Goal: Task Accomplishment & Management: Use online tool/utility

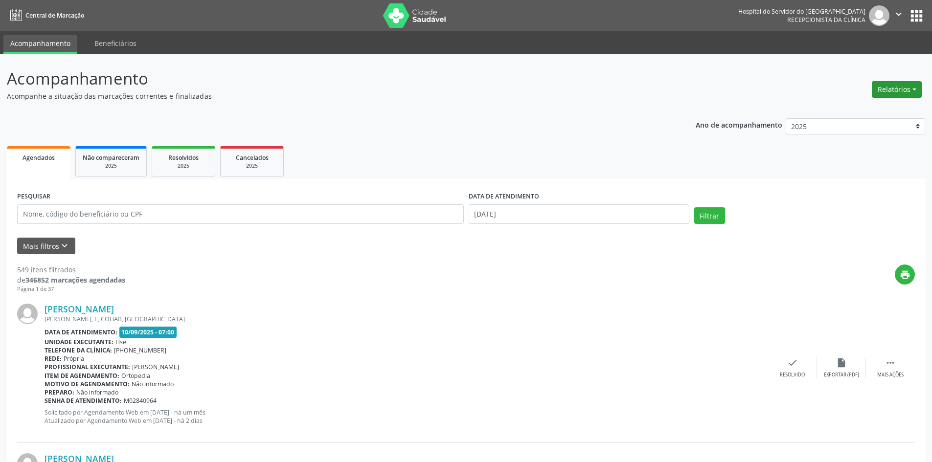
click at [892, 93] on button "Relatórios" at bounding box center [897, 89] width 50 height 17
click at [875, 107] on link "Agendamentos" at bounding box center [869, 111] width 105 height 14
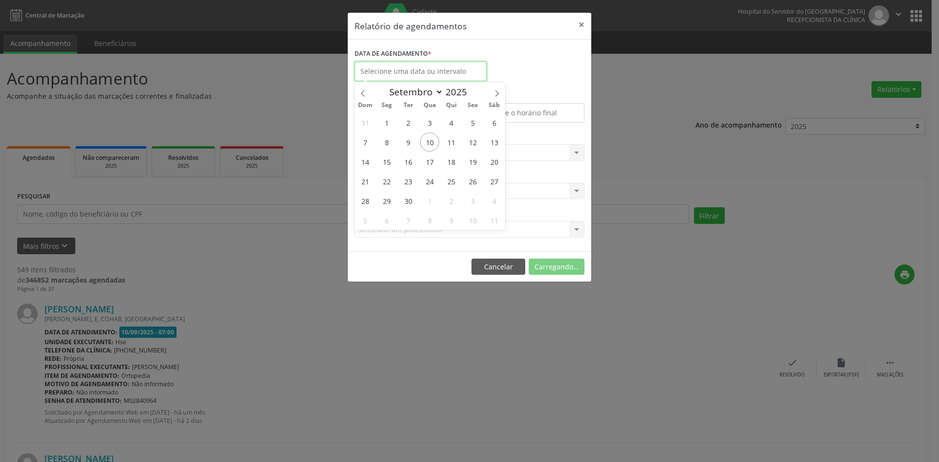
click at [398, 75] on input "text" at bounding box center [421, 72] width 132 height 20
click at [428, 139] on span "10" at bounding box center [429, 142] width 19 height 19
type input "[DATE]"
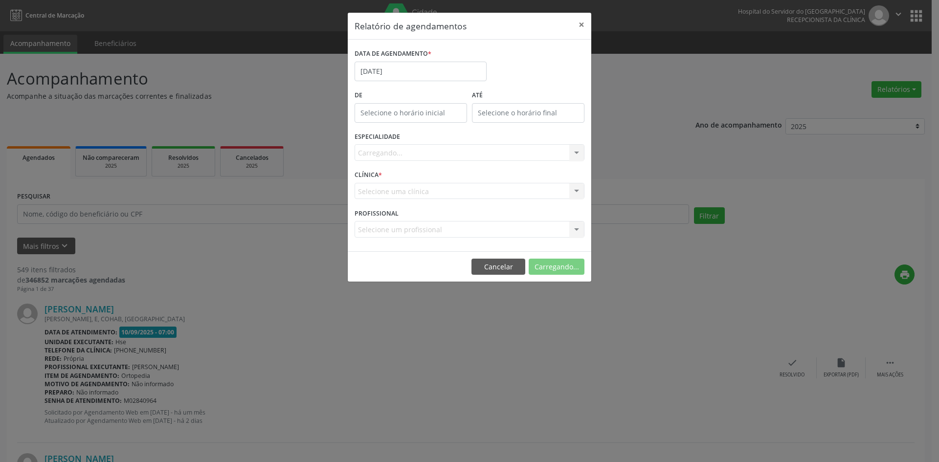
click at [396, 152] on div "Carregando... Nenhum resultado encontrado para: " " Não há nenhuma opção para s…" at bounding box center [470, 152] width 230 height 17
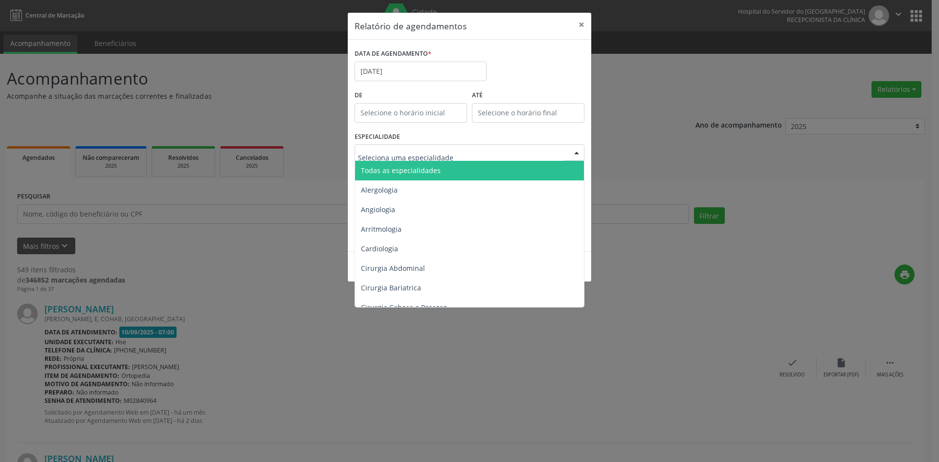
click at [411, 169] on span "Todas as especialidades" at bounding box center [401, 170] width 80 height 9
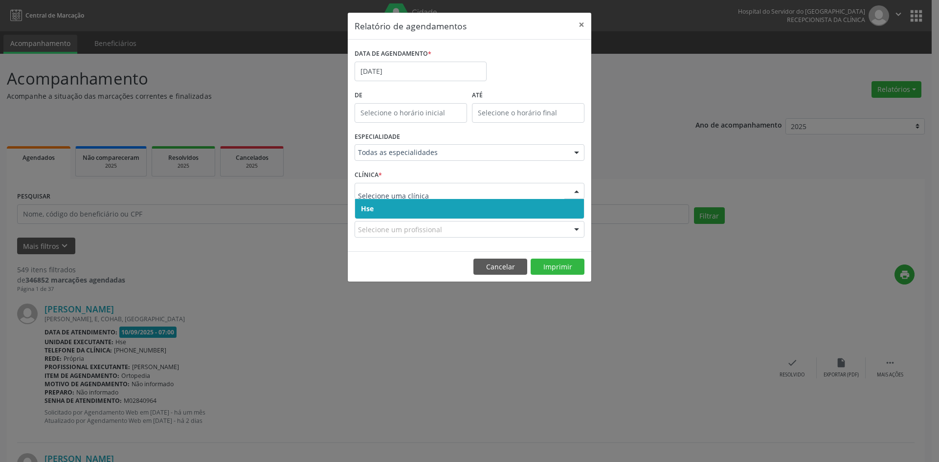
click at [393, 205] on span "Hse" at bounding box center [469, 209] width 229 height 20
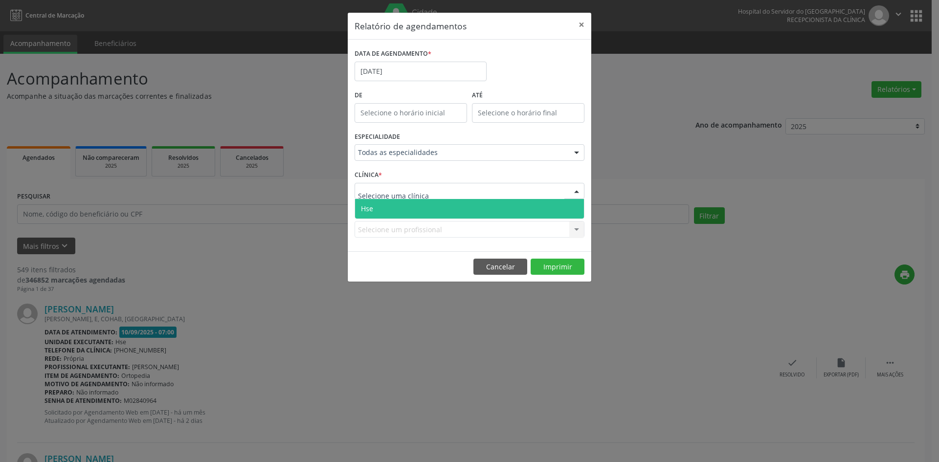
click at [390, 206] on span "Hse" at bounding box center [469, 209] width 229 height 20
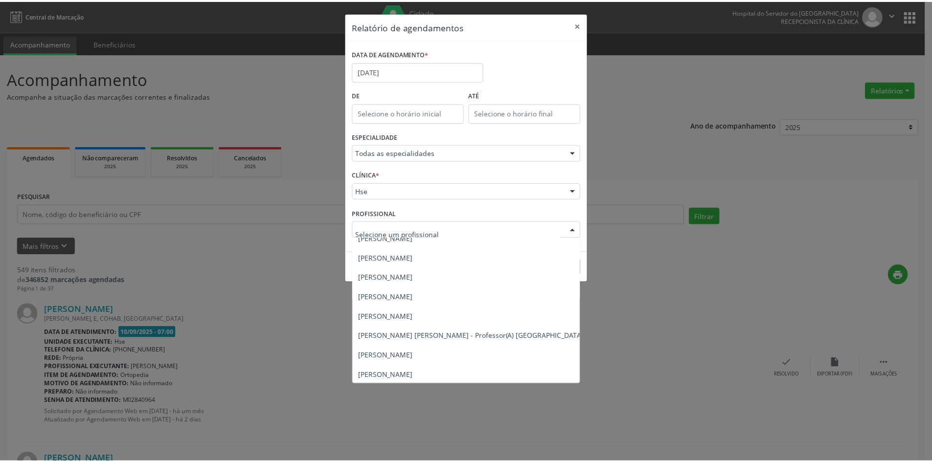
scroll to position [440, 0]
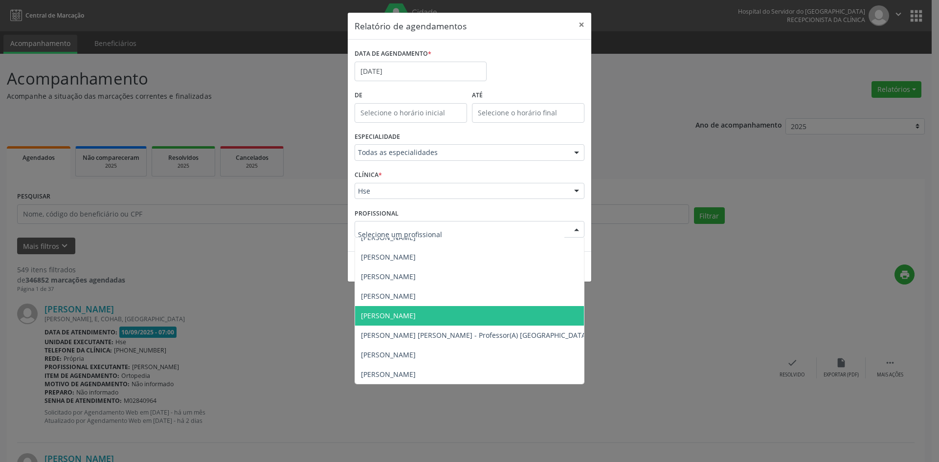
click at [416, 313] on span "[PERSON_NAME]" at bounding box center [388, 315] width 55 height 9
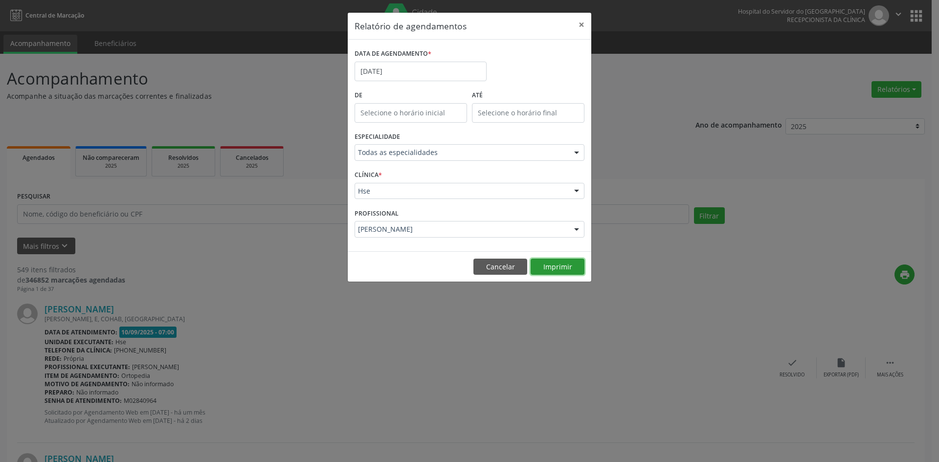
click at [558, 267] on button "Imprimir" at bounding box center [558, 267] width 54 height 17
drag, startPoint x: 500, startPoint y: 256, endPoint x: 501, endPoint y: 268, distance: 11.3
click at [500, 262] on footer "Cancelar Imprimir" at bounding box center [470, 266] width 244 height 31
click at [500, 266] on button "Cancelar" at bounding box center [500, 267] width 54 height 17
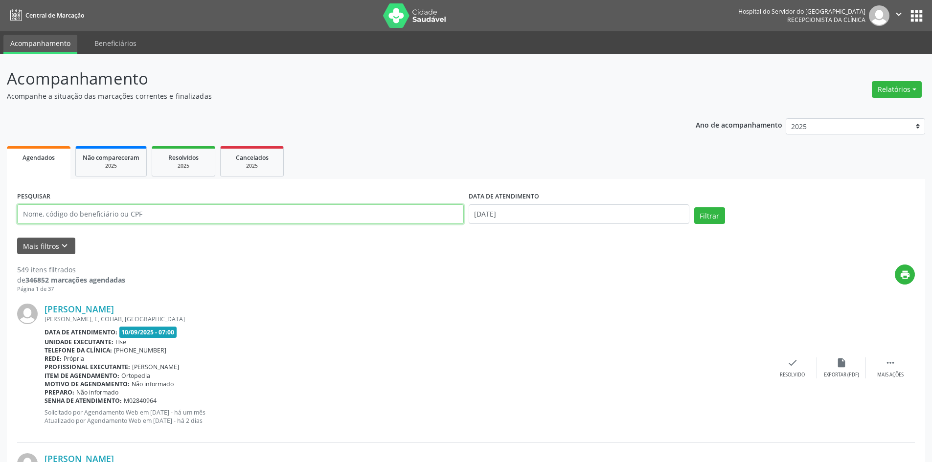
click at [116, 217] on input "text" at bounding box center [240, 214] width 447 height 20
type input "19274009453"
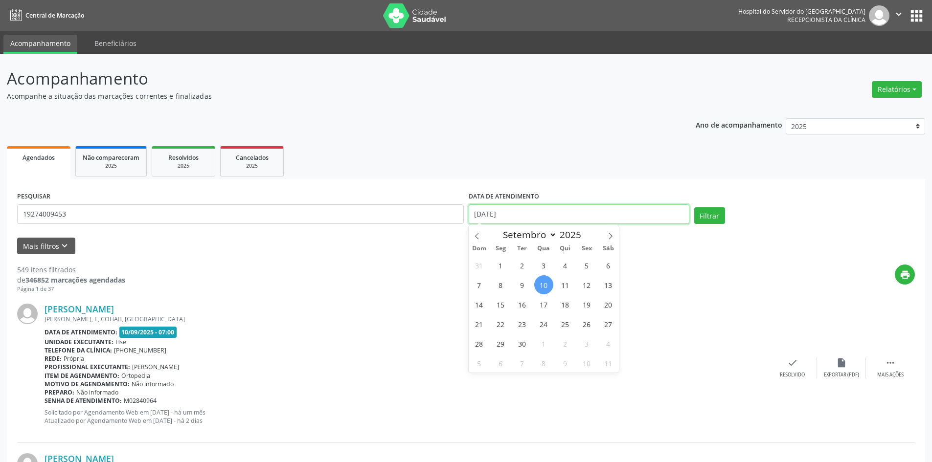
drag, startPoint x: 516, startPoint y: 214, endPoint x: 473, endPoint y: 215, distance: 43.1
click at [473, 215] on input "[DATE]" at bounding box center [579, 214] width 221 height 20
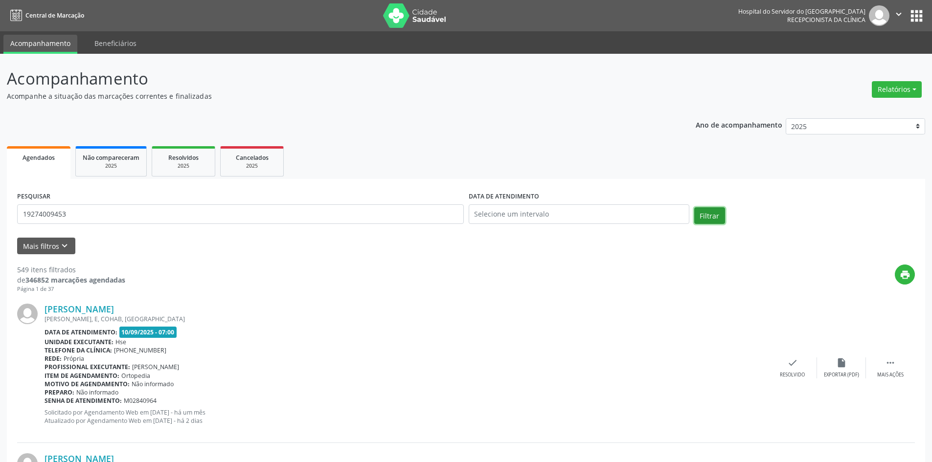
click at [710, 214] on button "Filtrar" at bounding box center [709, 215] width 31 height 17
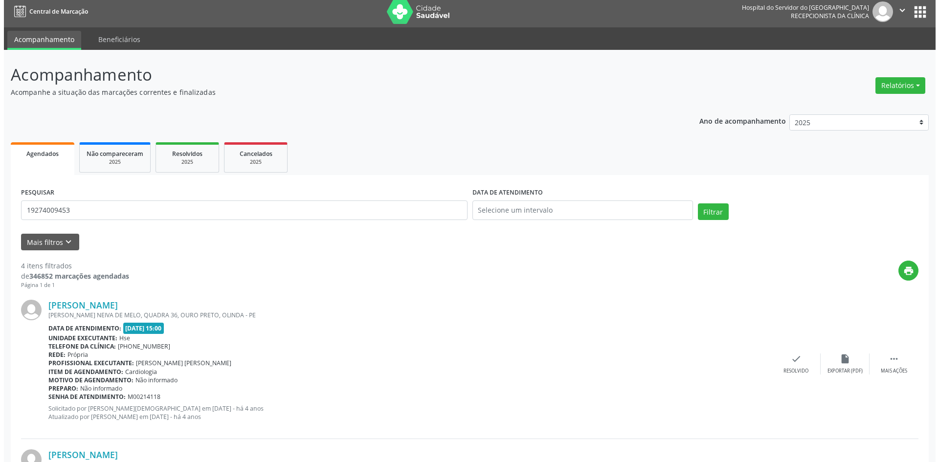
scroll to position [0, 0]
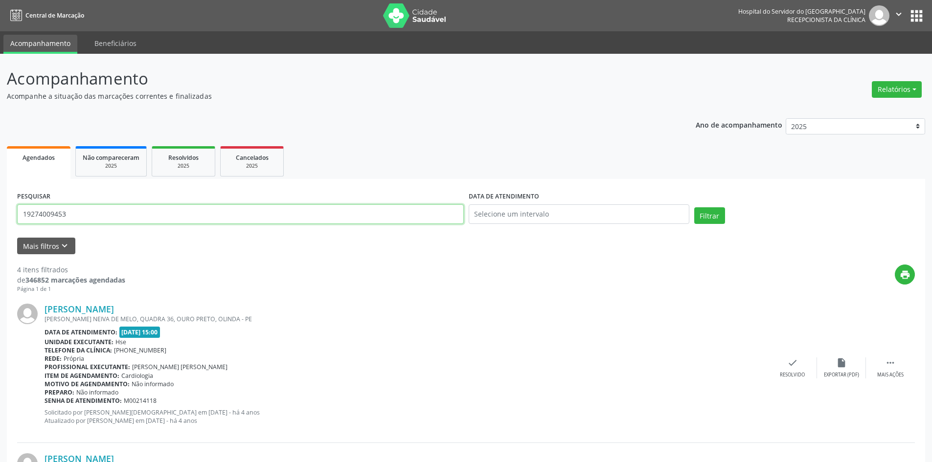
drag, startPoint x: 81, startPoint y: 213, endPoint x: 13, endPoint y: 213, distance: 68.0
click at [694, 207] on button "Filtrar" at bounding box center [709, 215] width 31 height 17
click at [896, 88] on button "Relatórios" at bounding box center [897, 89] width 50 height 17
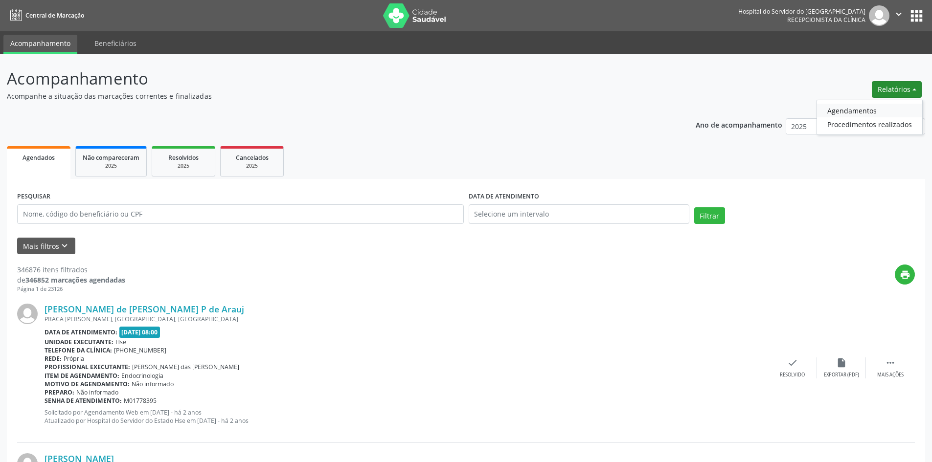
click at [877, 112] on link "Agendamentos" at bounding box center [869, 111] width 105 height 14
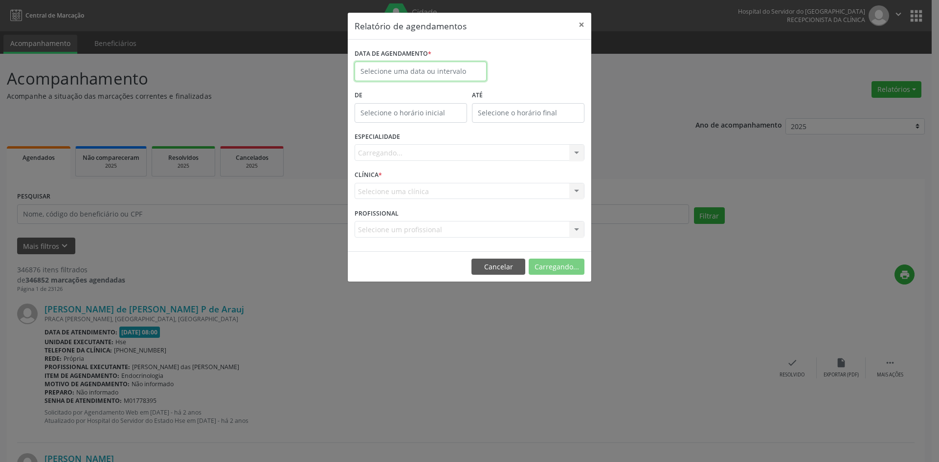
click at [389, 69] on input "text" at bounding box center [421, 72] width 132 height 20
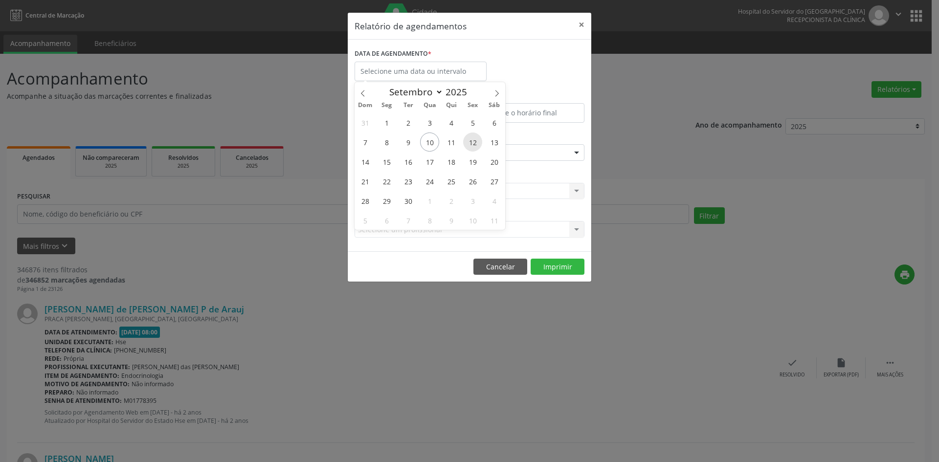
click at [474, 146] on span "12" at bounding box center [472, 142] width 19 height 19
type input "[DATE]"
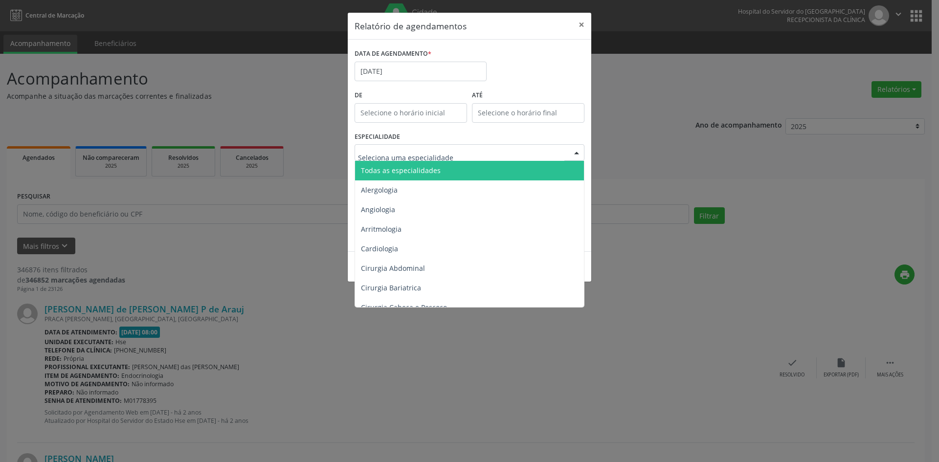
click at [416, 169] on span "Todas as especialidades" at bounding box center [401, 170] width 80 height 9
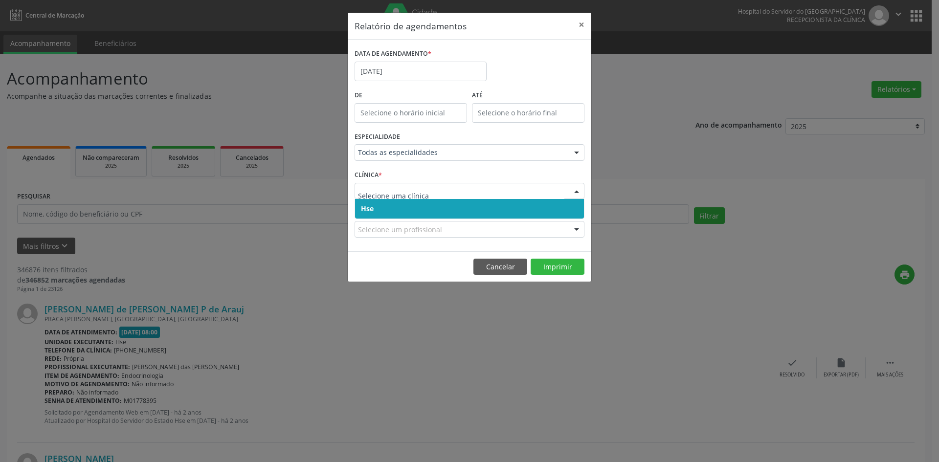
click at [397, 213] on span "Hse" at bounding box center [469, 209] width 229 height 20
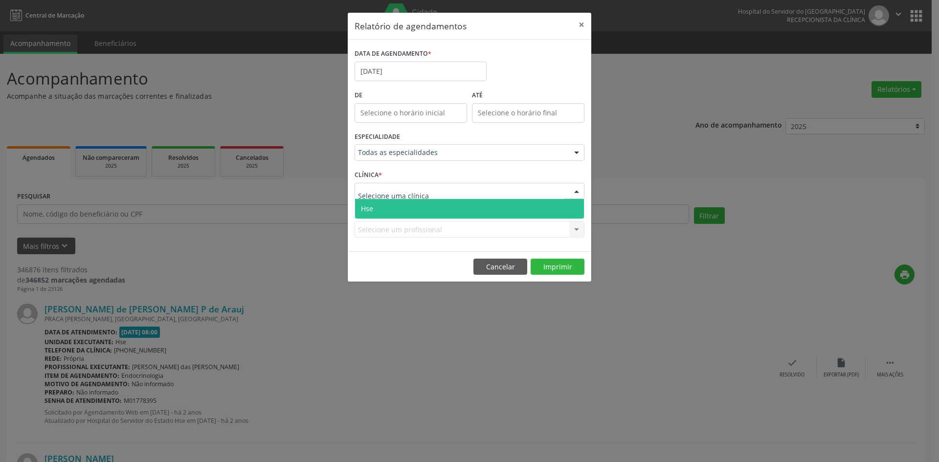
click at [387, 213] on span "Hse" at bounding box center [469, 209] width 229 height 20
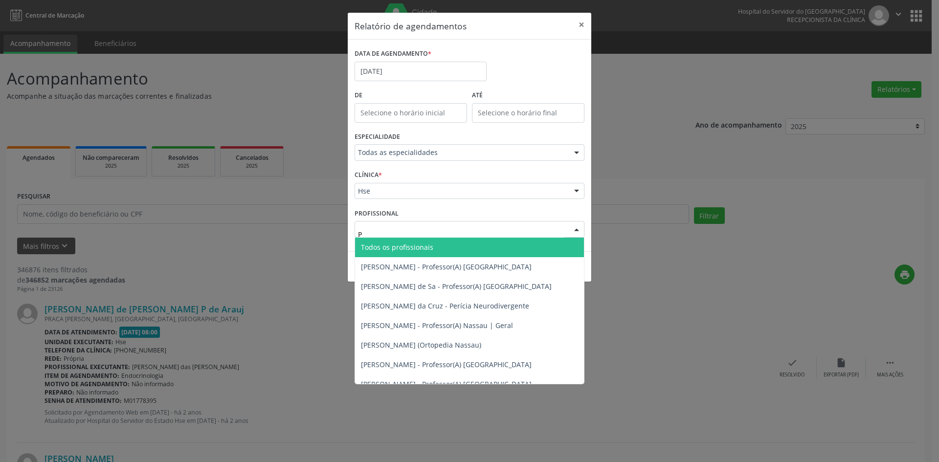
type input "PH"
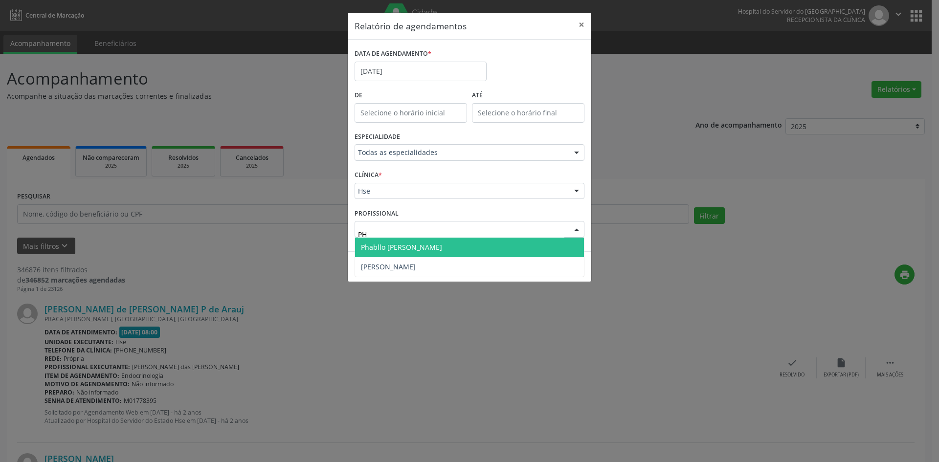
click at [405, 249] on span "Phabllo [PERSON_NAME]" at bounding box center [401, 247] width 81 height 9
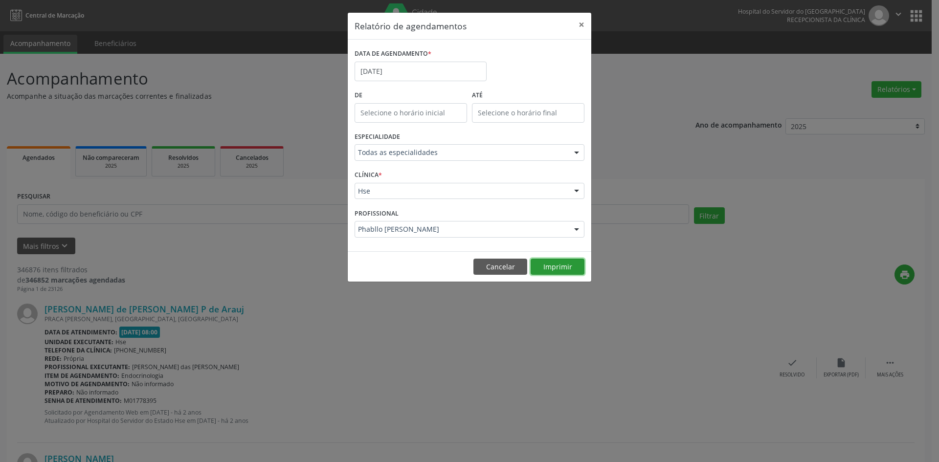
click at [559, 270] on button "Imprimir" at bounding box center [558, 267] width 54 height 17
click at [413, 72] on input "[DATE]" at bounding box center [421, 72] width 132 height 20
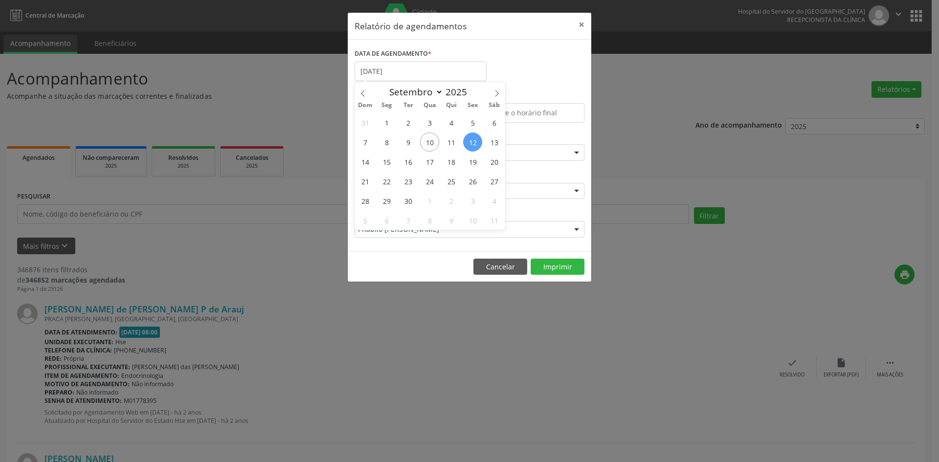
click at [473, 140] on span "12" at bounding box center [472, 142] width 19 height 19
type input "[DATE]"
click at [473, 140] on span "12" at bounding box center [472, 142] width 19 height 19
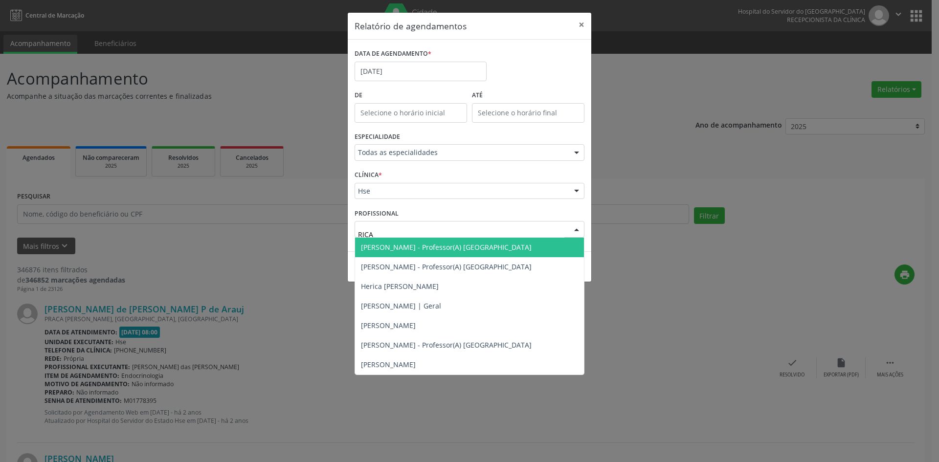
type input "RICAR"
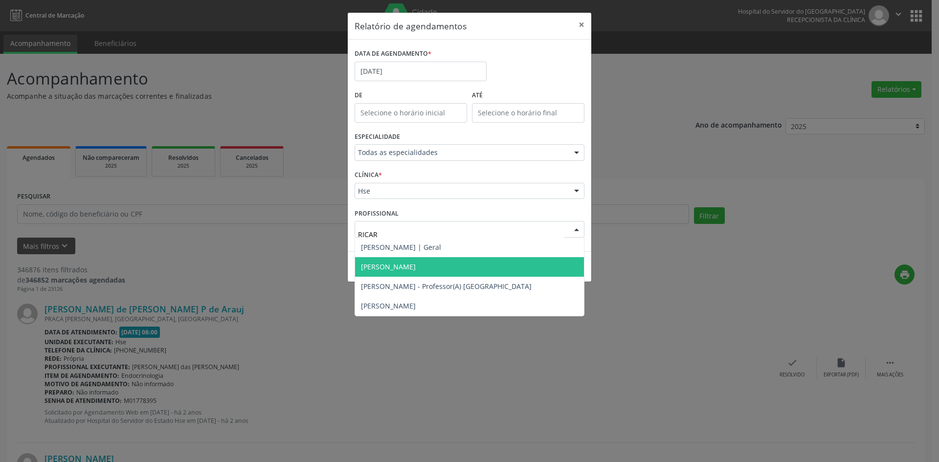
drag, startPoint x: 440, startPoint y: 262, endPoint x: 448, endPoint y: 265, distance: 8.1
click at [440, 262] on span "[PERSON_NAME]" at bounding box center [469, 267] width 229 height 20
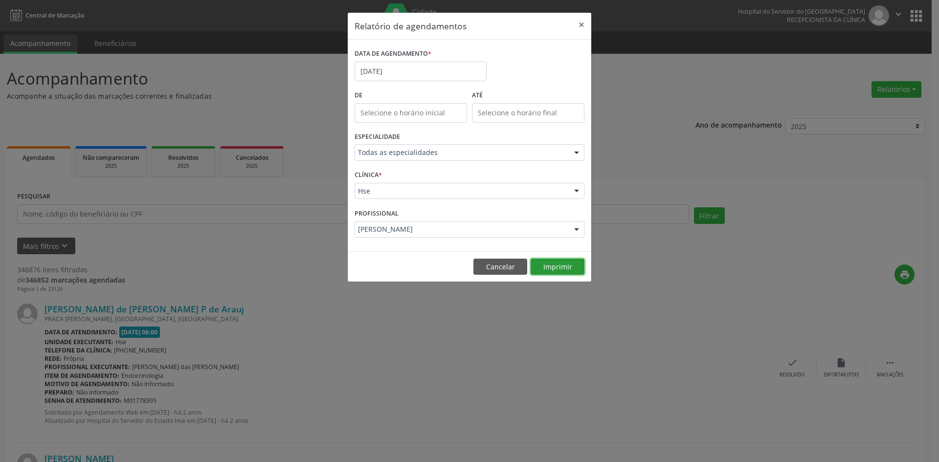
click at [549, 266] on button "Imprimir" at bounding box center [558, 267] width 54 height 17
click at [403, 71] on input "[DATE]" at bounding box center [421, 72] width 132 height 20
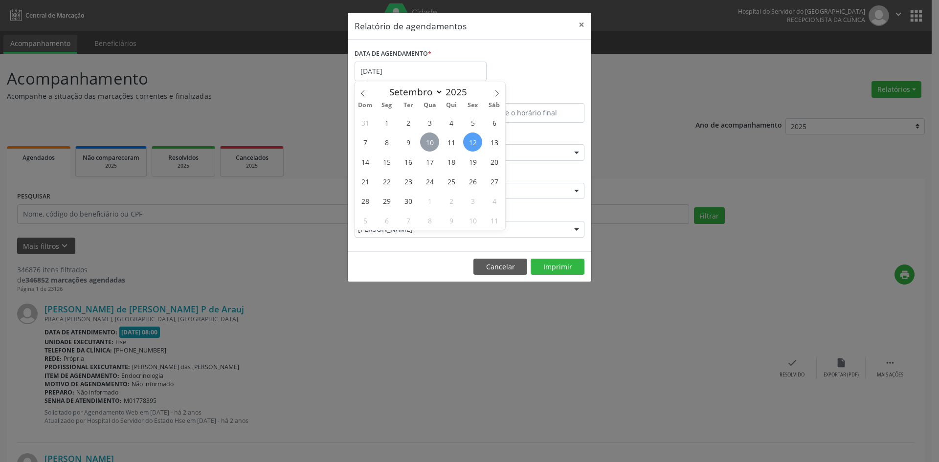
click at [428, 145] on span "10" at bounding box center [429, 142] width 19 height 19
type input "[DATE]"
click at [428, 145] on span "10" at bounding box center [429, 142] width 19 height 19
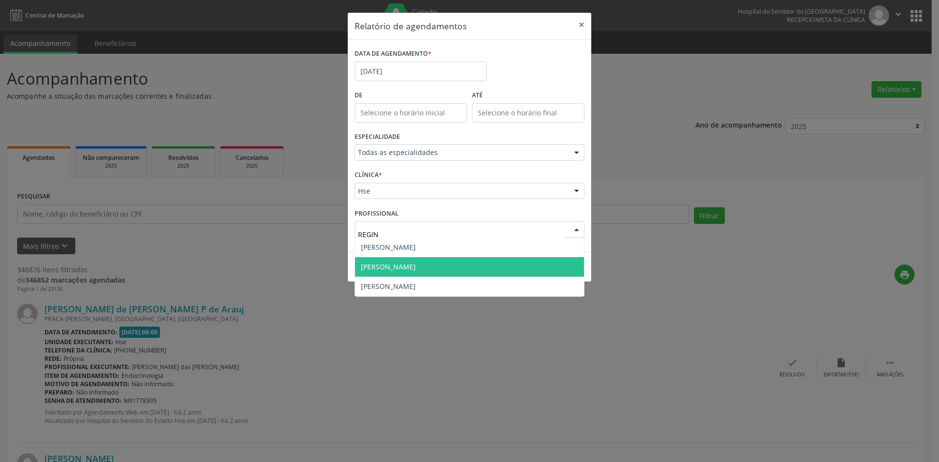
type input "REGINA"
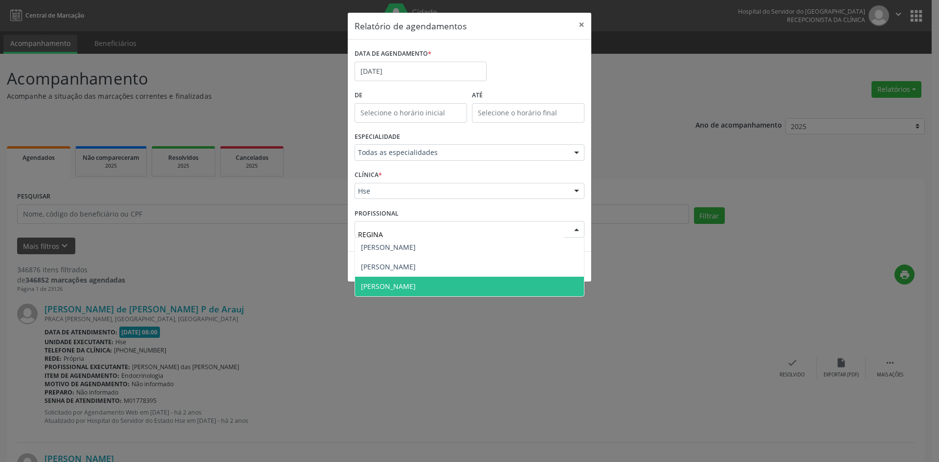
click at [414, 283] on span "[PERSON_NAME]" at bounding box center [388, 286] width 55 height 9
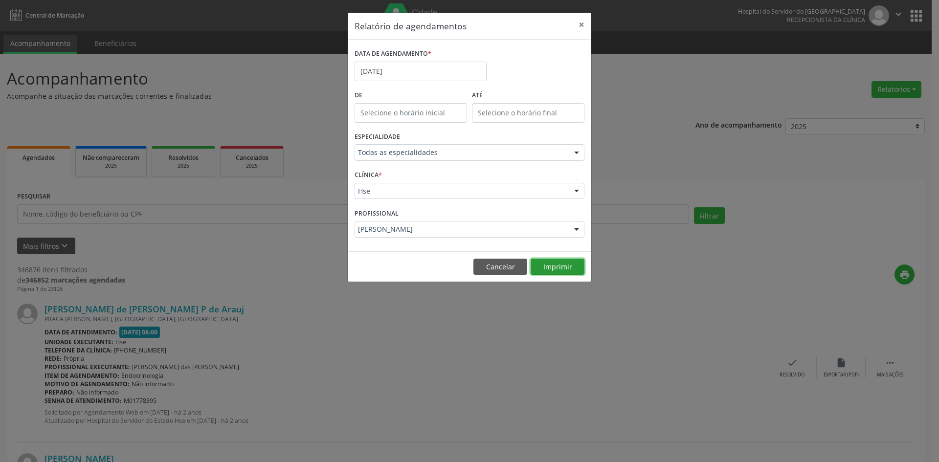
click at [554, 264] on button "Imprimir" at bounding box center [558, 267] width 54 height 17
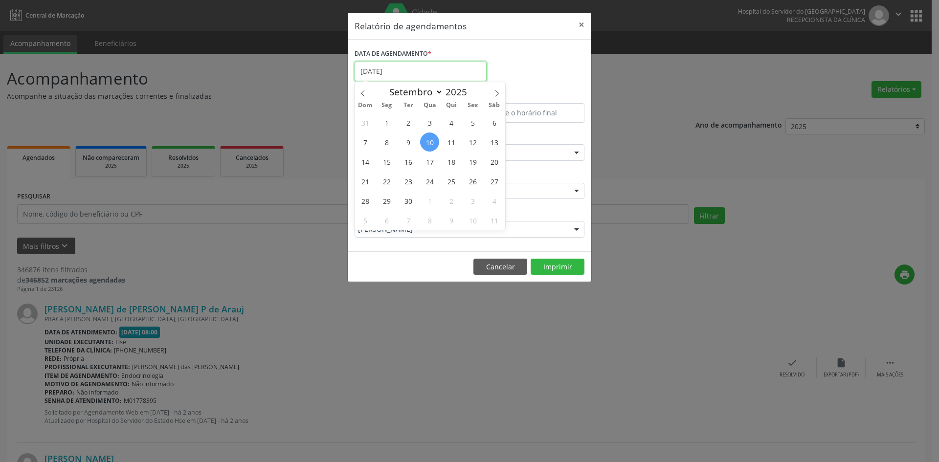
click at [409, 70] on input "[DATE]" at bounding box center [421, 72] width 132 height 20
click at [451, 147] on span "11" at bounding box center [451, 142] width 19 height 19
type input "[DATE]"
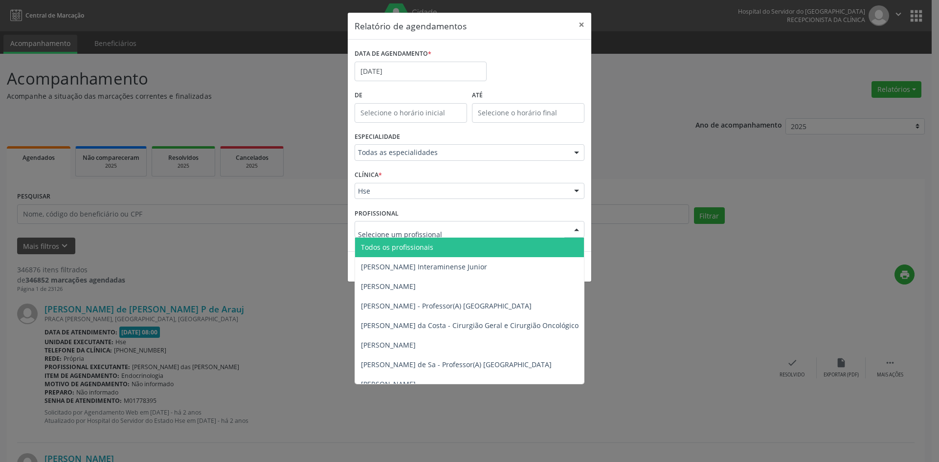
click at [425, 245] on span "Todos os profissionais" at bounding box center [397, 247] width 72 height 9
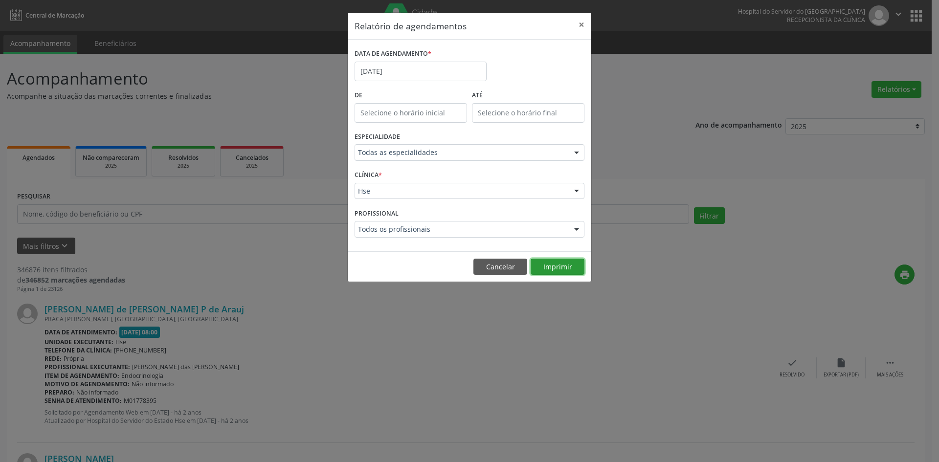
click at [552, 267] on button "Imprimir" at bounding box center [558, 267] width 54 height 17
click at [410, 78] on input "[DATE]" at bounding box center [421, 72] width 132 height 20
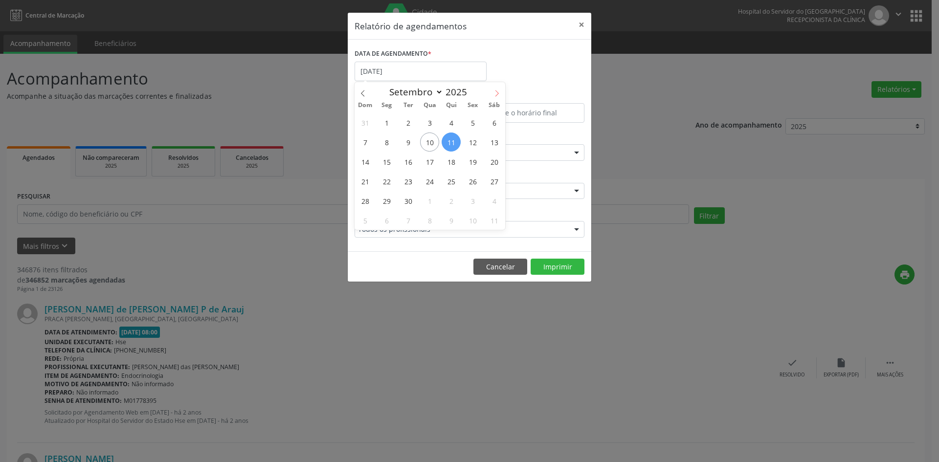
click at [498, 87] on span at bounding box center [497, 90] width 17 height 17
select select "9"
click at [412, 163] on span "14" at bounding box center [408, 161] width 19 height 19
type input "[DATE]"
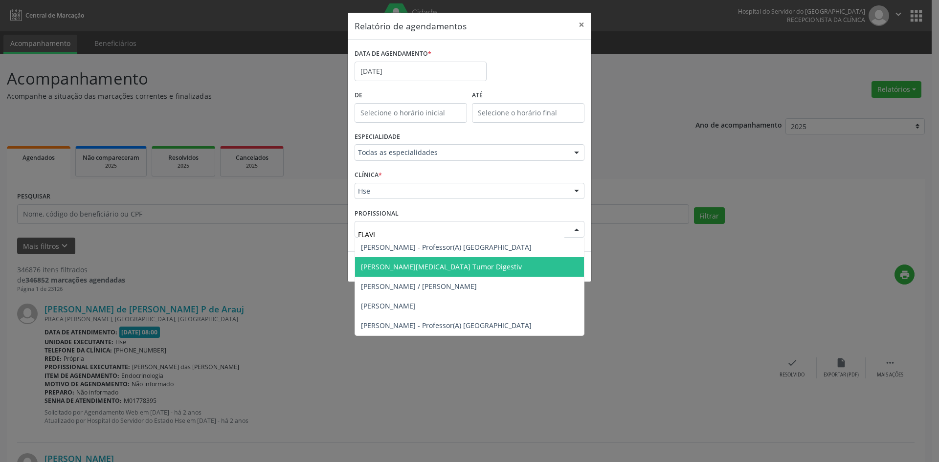
type input "[PERSON_NAME]"
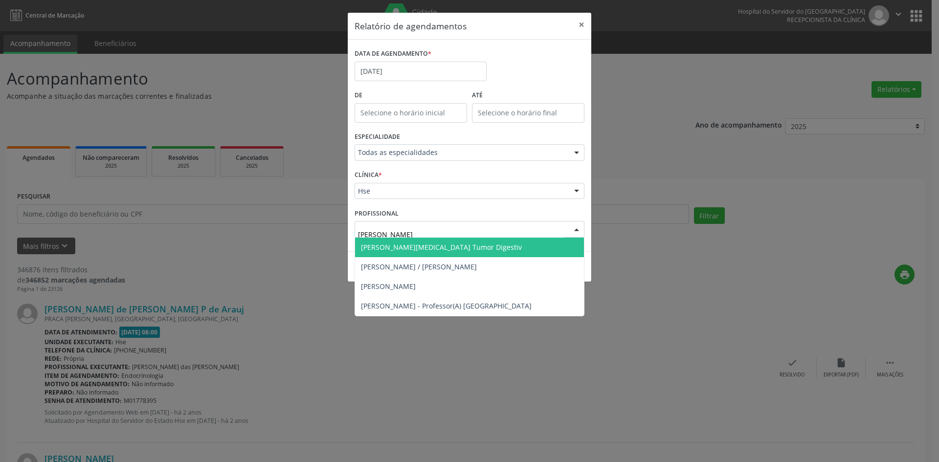
click at [418, 252] on span "[PERSON_NAME][MEDICAL_DATA] Tumor Digestiv" at bounding box center [469, 248] width 229 height 20
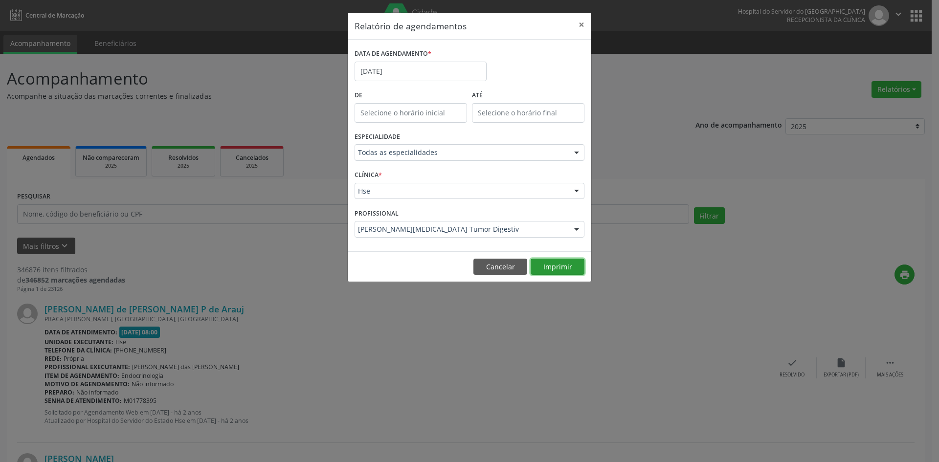
click at [553, 267] on button "Imprimir" at bounding box center [558, 267] width 54 height 17
